Goal: Information Seeking & Learning: Check status

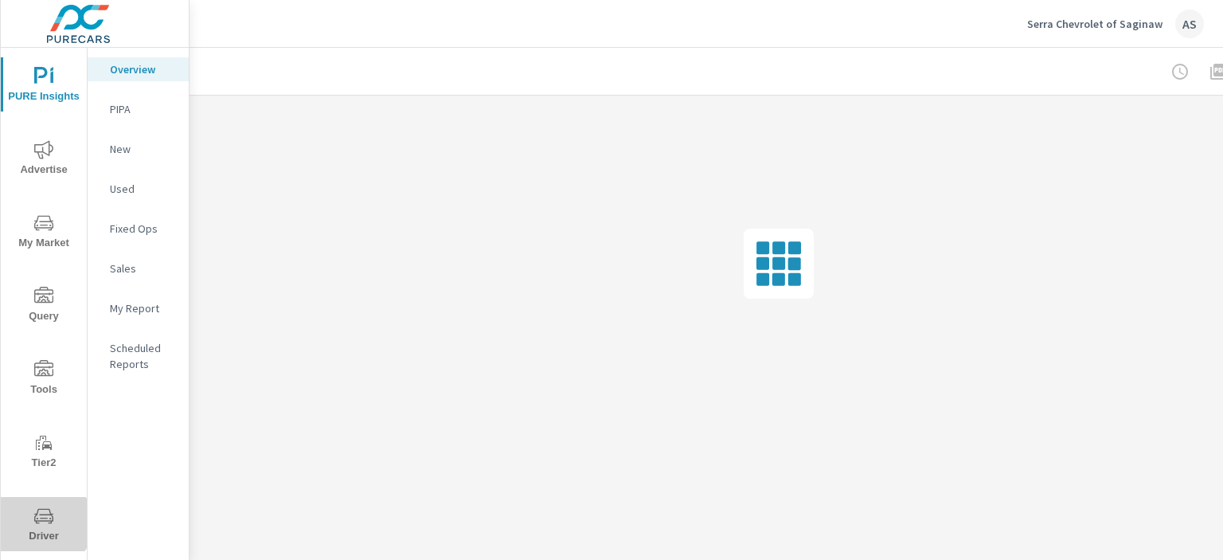
click at [42, 523] on icon "nav menu" at bounding box center [43, 515] width 19 height 19
click at [43, 523] on icon "nav menu" at bounding box center [43, 515] width 19 height 19
click at [35, 532] on span "Driver" at bounding box center [44, 525] width 76 height 39
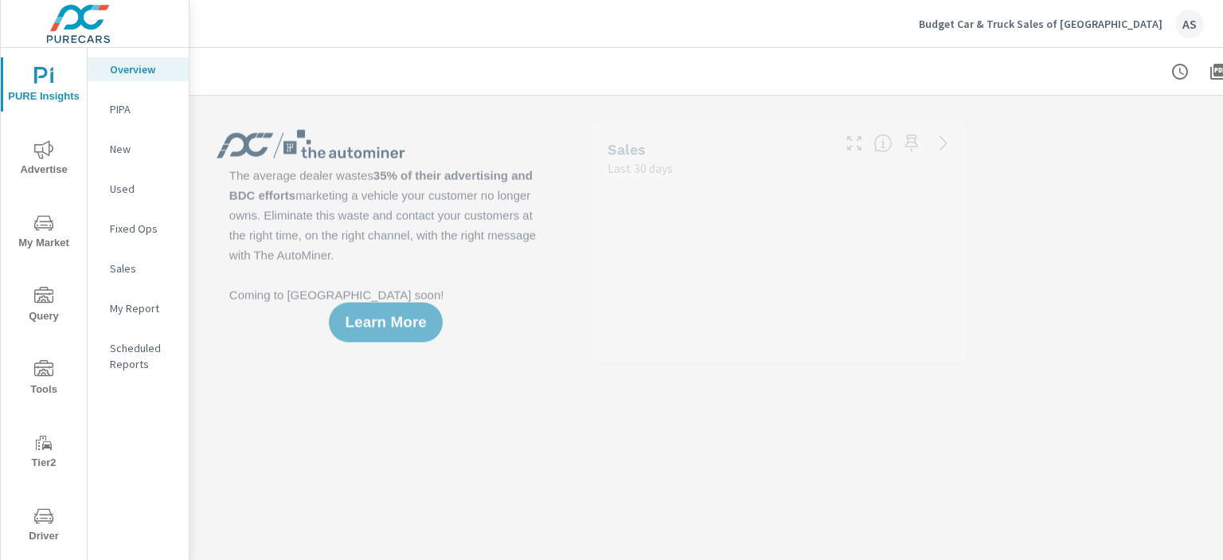
click at [47, 505] on button "Driver" at bounding box center [44, 524] width 86 height 54
